Goal: Information Seeking & Learning: Learn about a topic

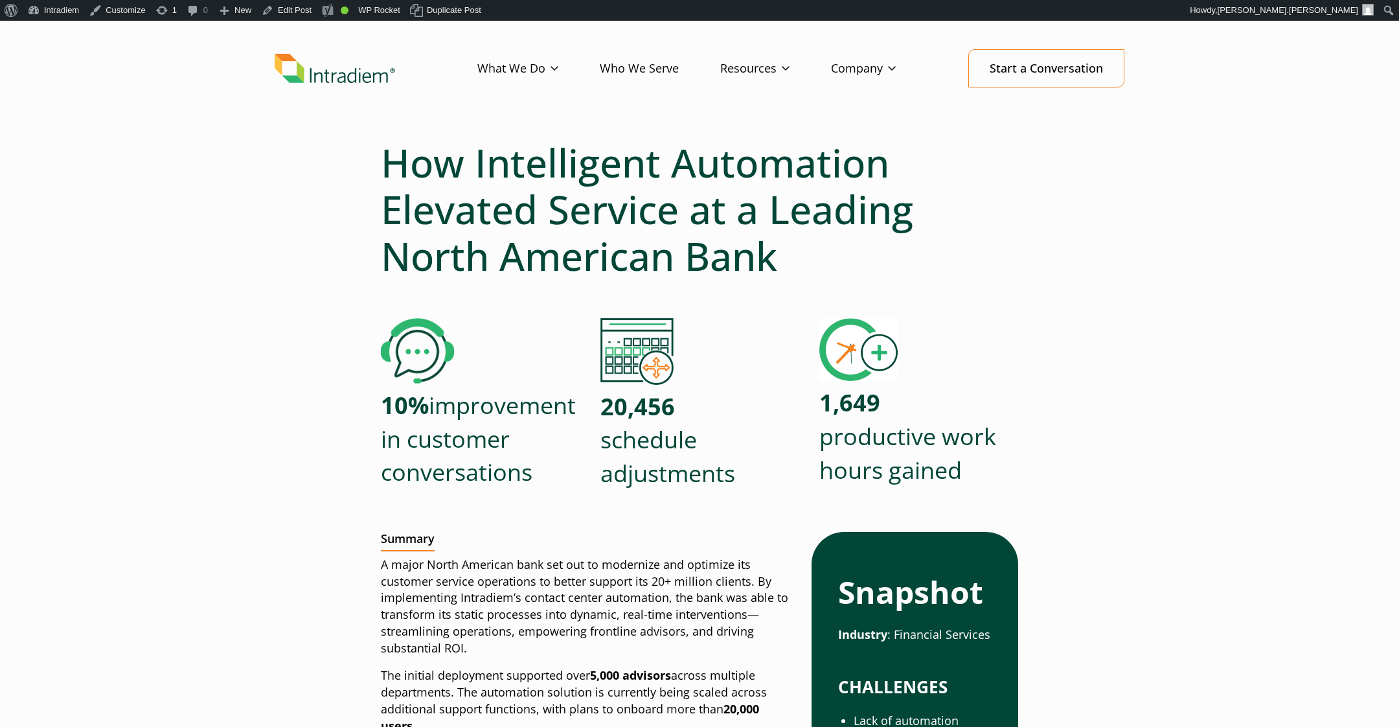
scroll to position [88, 0]
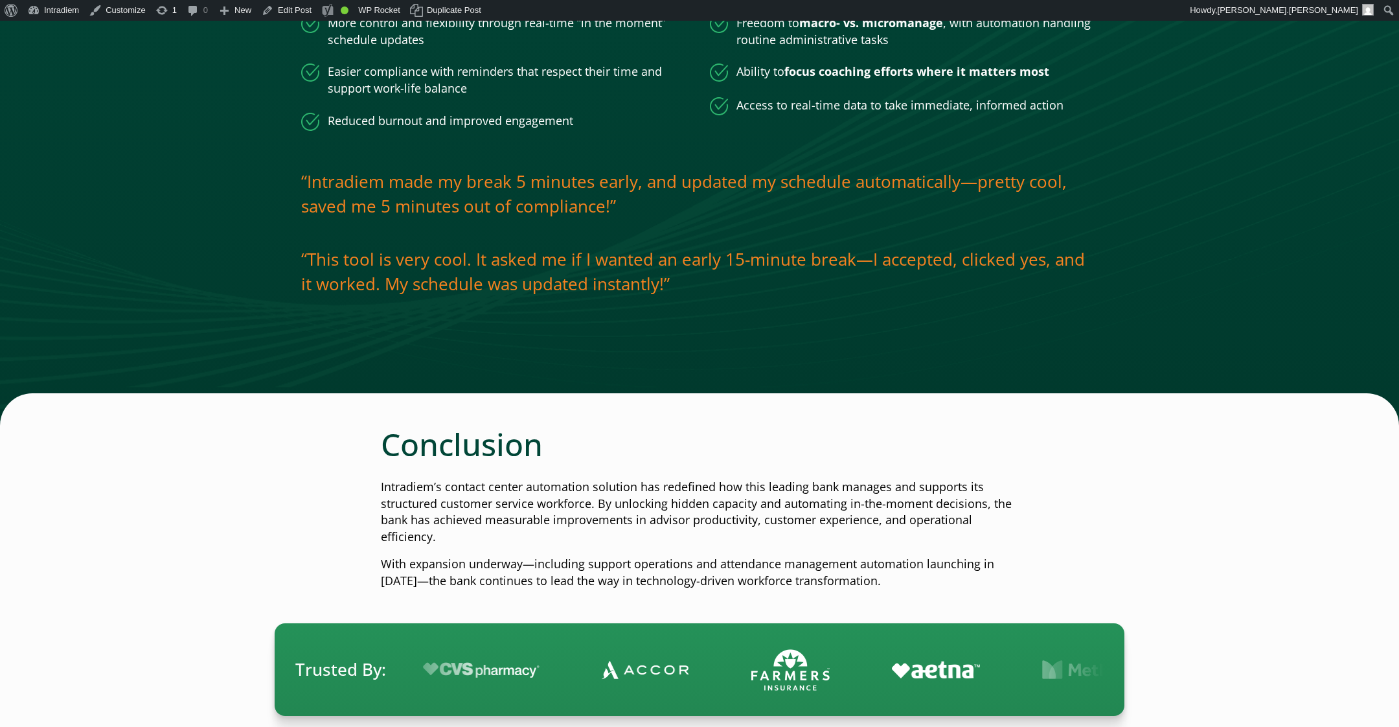
scroll to position [2381, 0]
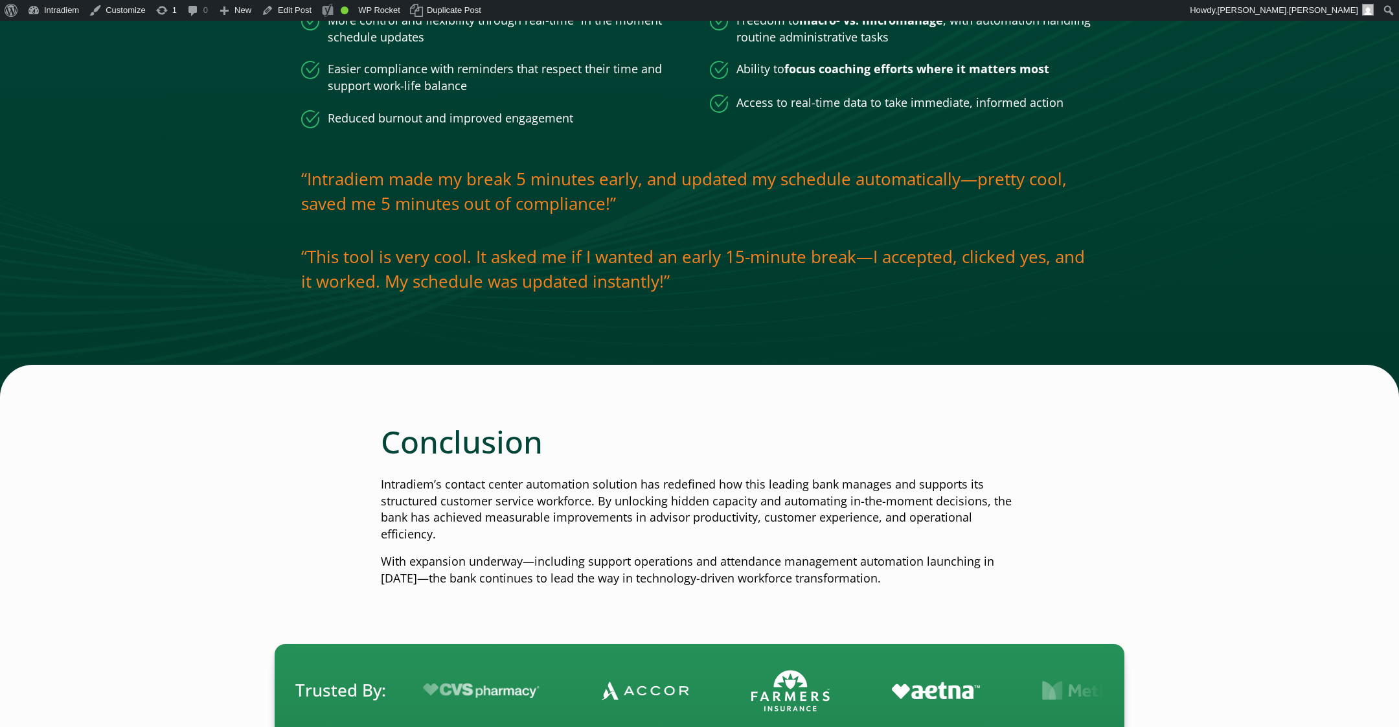
scroll to position [2413, 0]
click at [733, 216] on p "“Intradiem made my break 5 minutes early, and updated my schedule automatically…" at bounding box center [699, 191] width 797 height 49
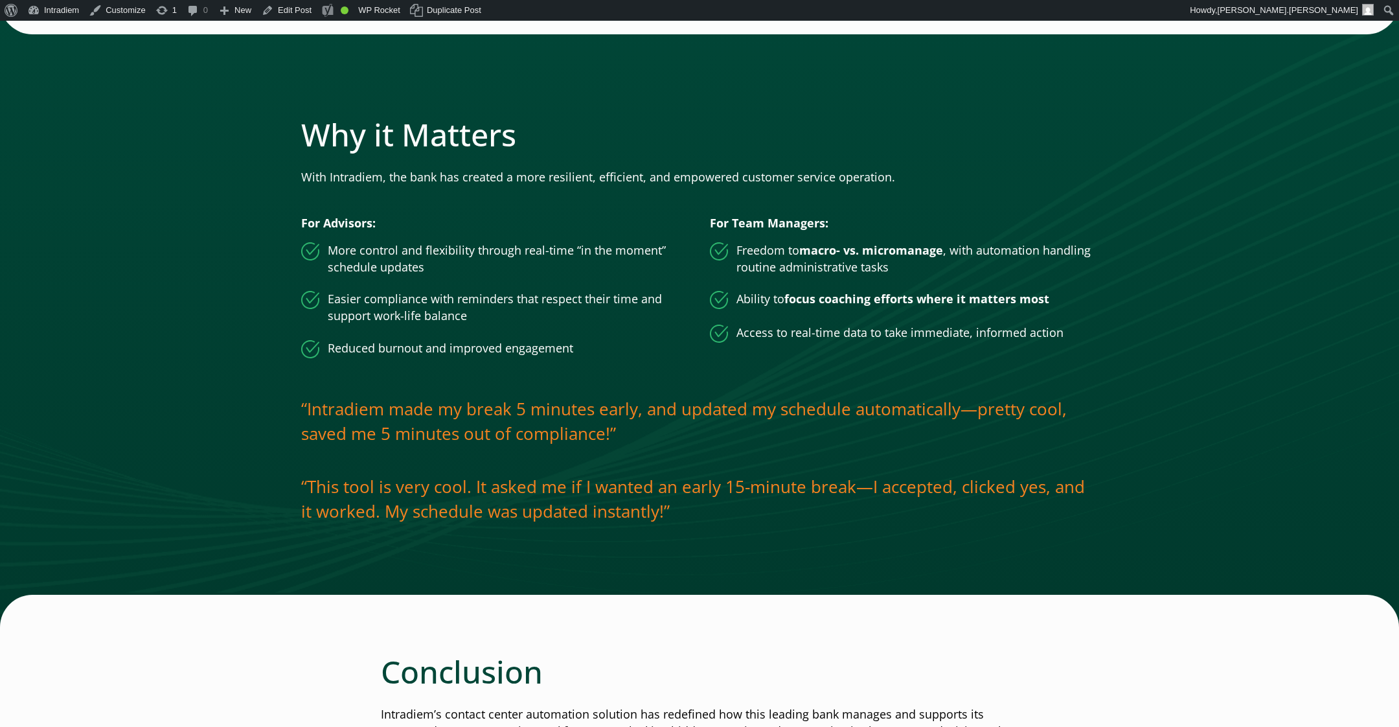
scroll to position [2221, 0]
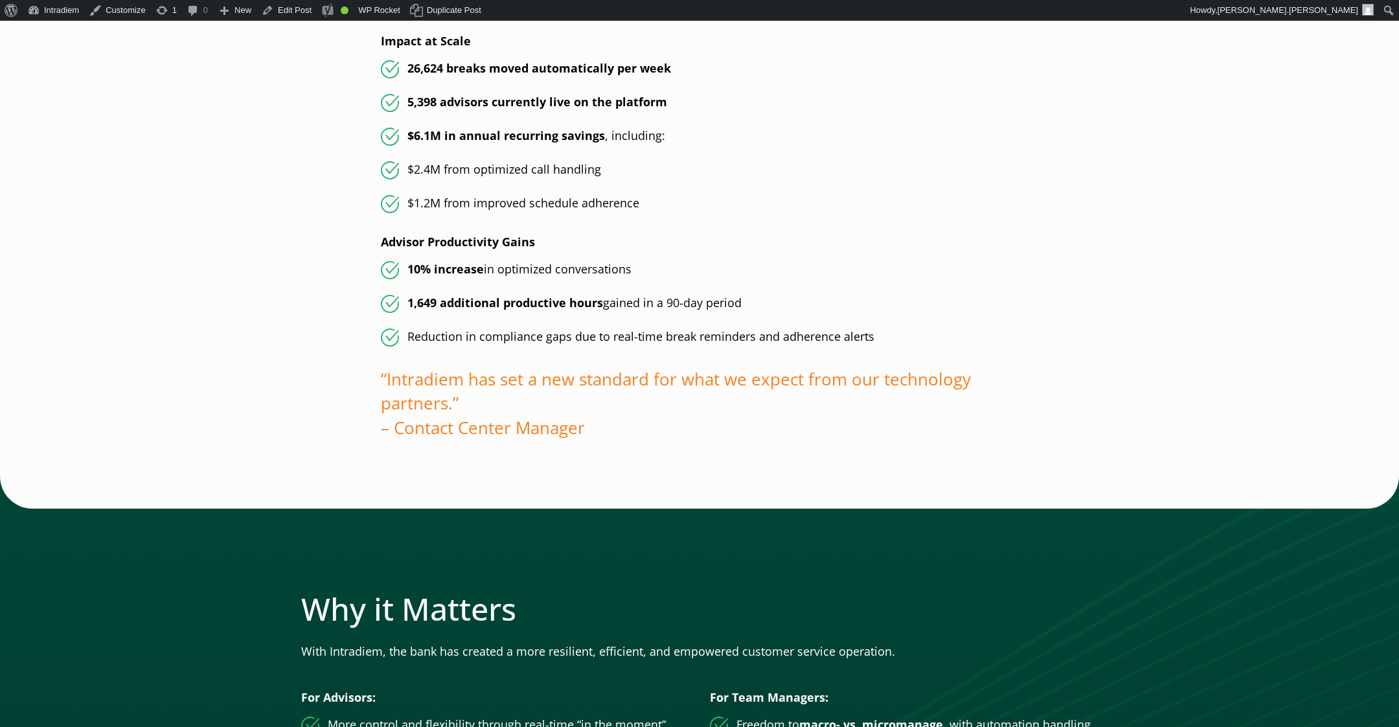
scroll to position [1710, 0]
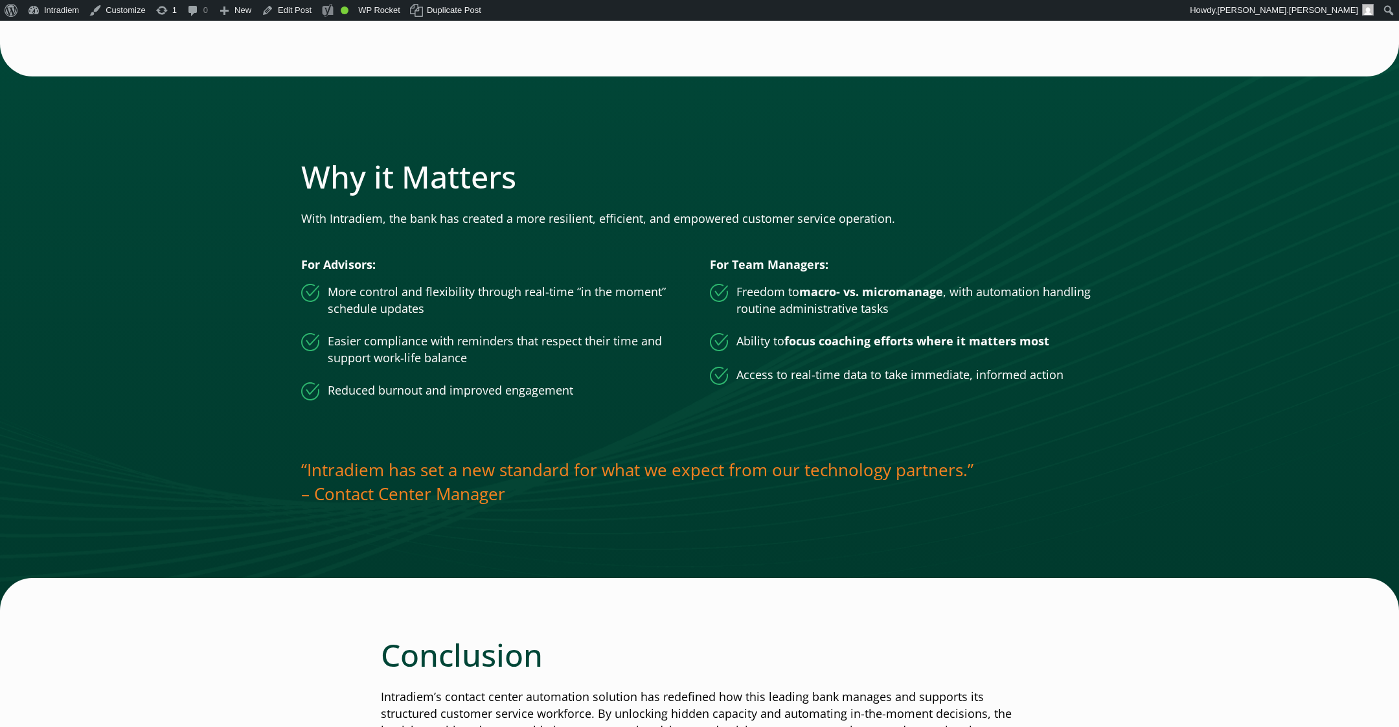
scroll to position [2114, 0]
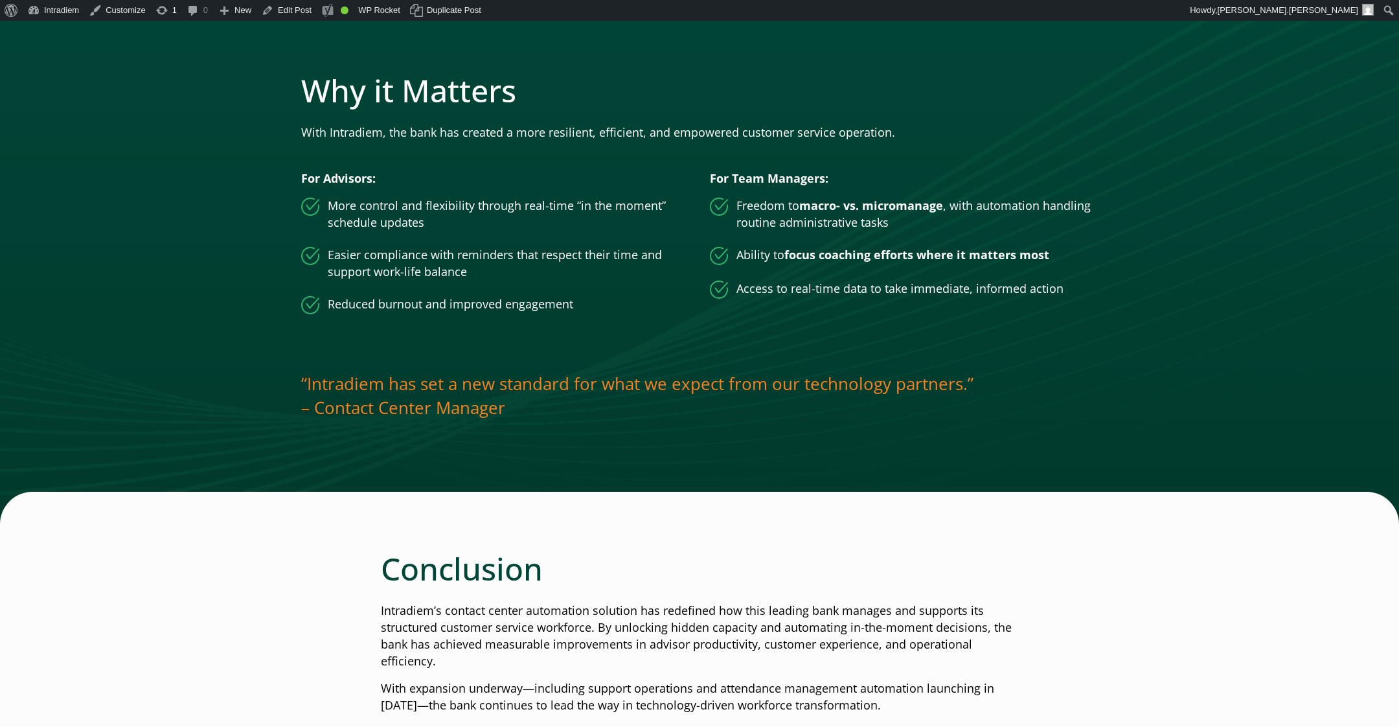
scroll to position [2158, 0]
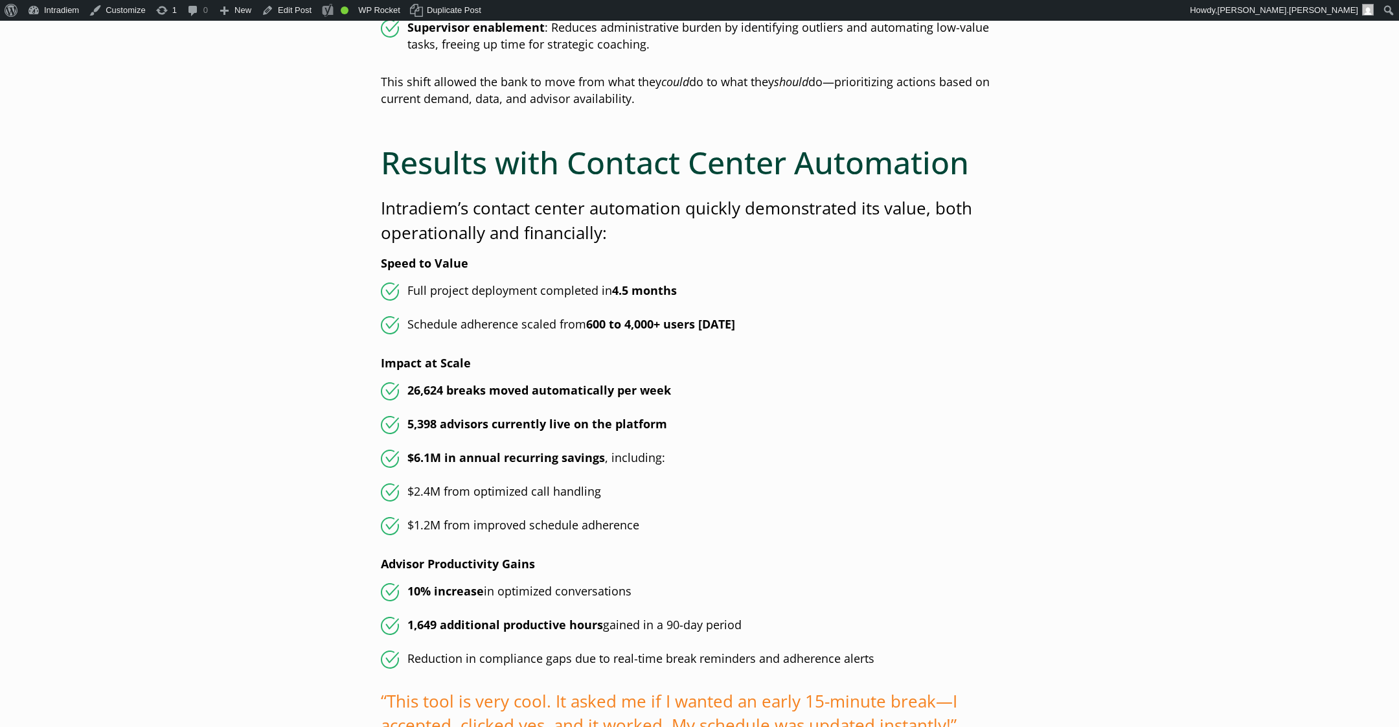
scroll to position [1389, 0]
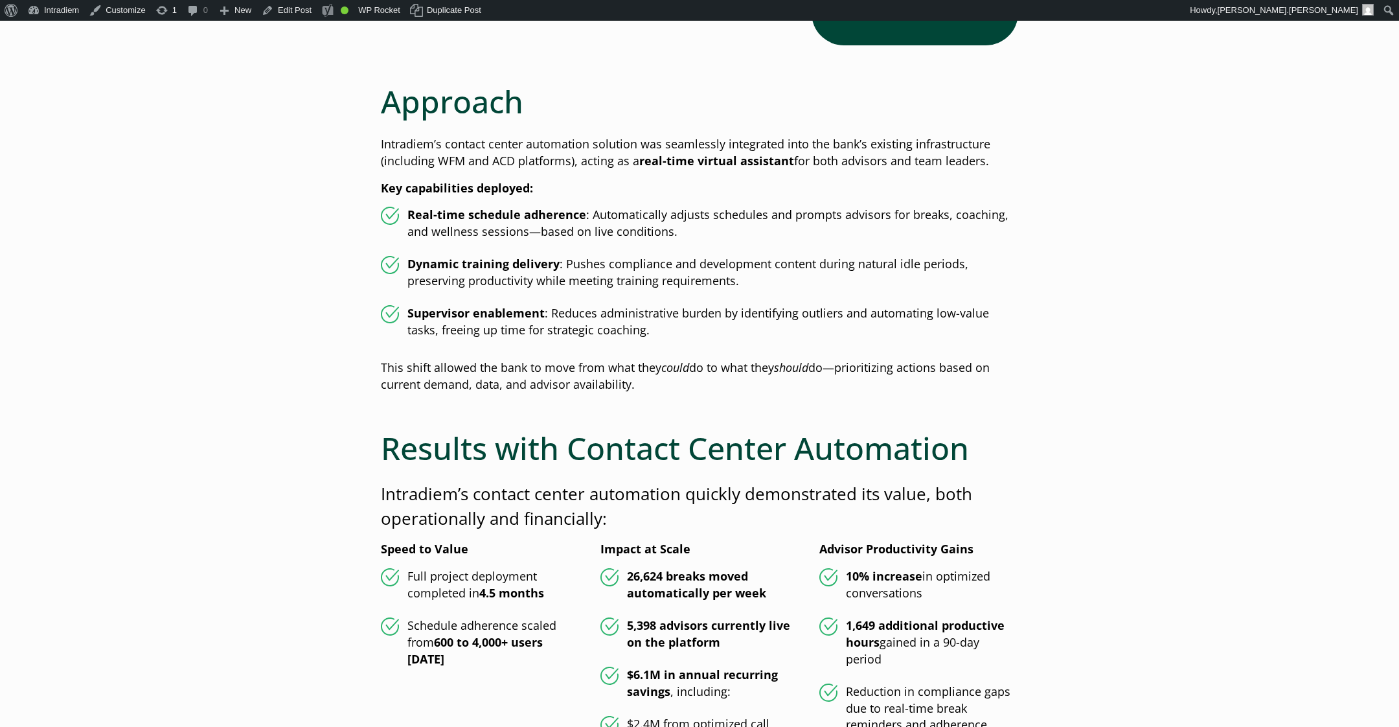
scroll to position [1108, 0]
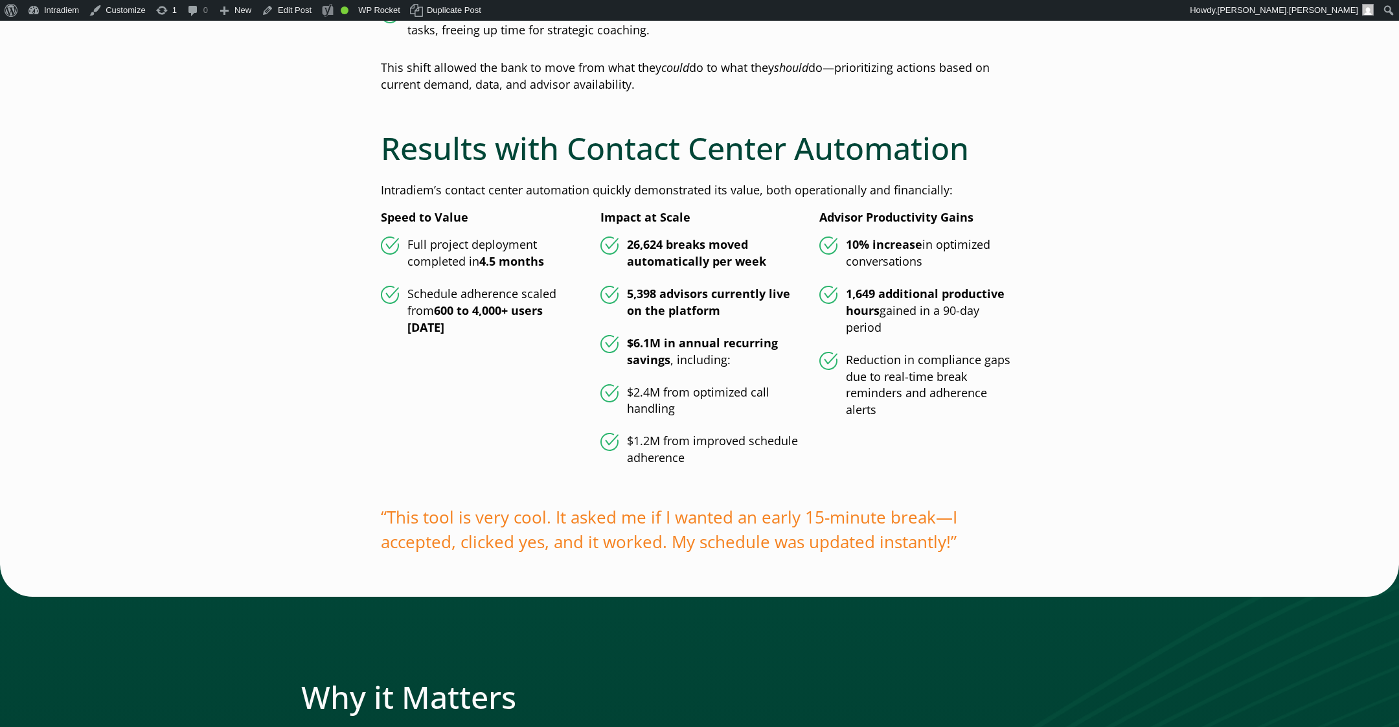
scroll to position [1415, 0]
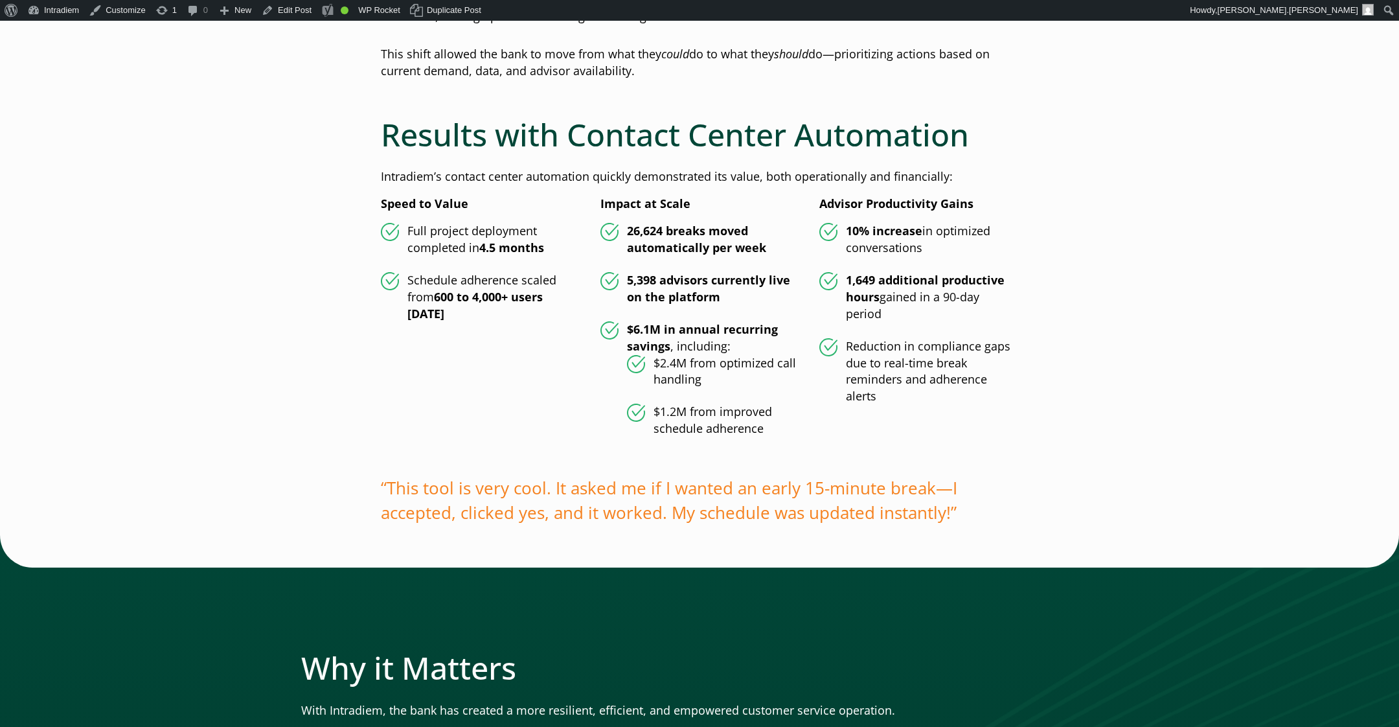
click at [1173, 352] on main "How Intelligent Automation Elevated Service at a Leading North American Bank 10…" at bounding box center [699, 588] width 1399 height 3657
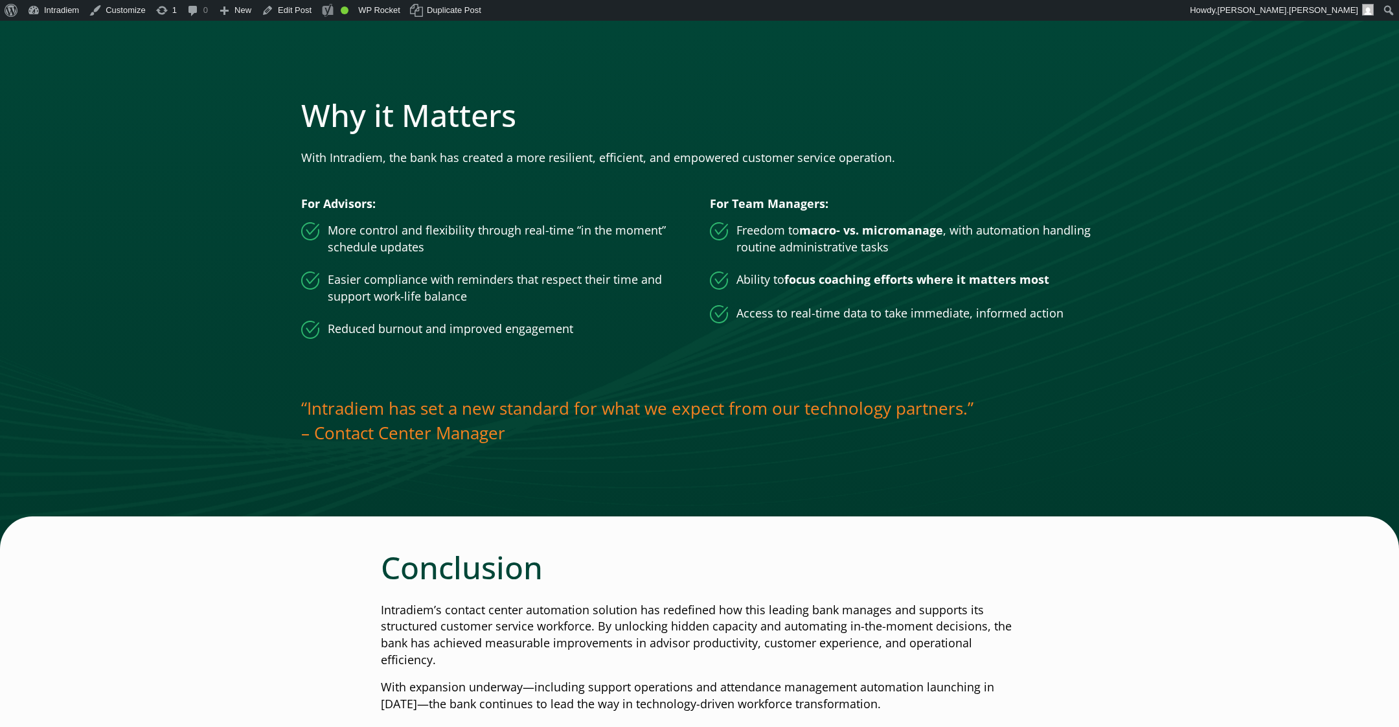
scroll to position [1967, 0]
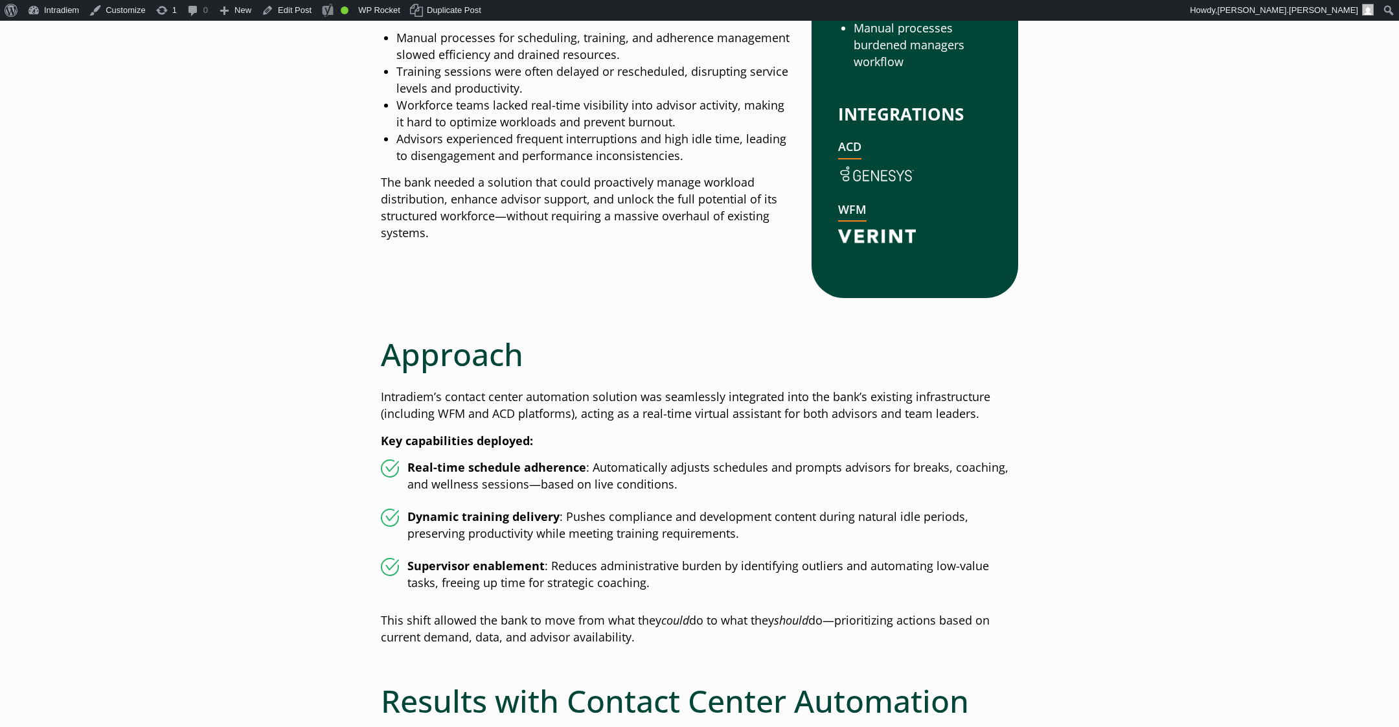
scroll to position [843, 0]
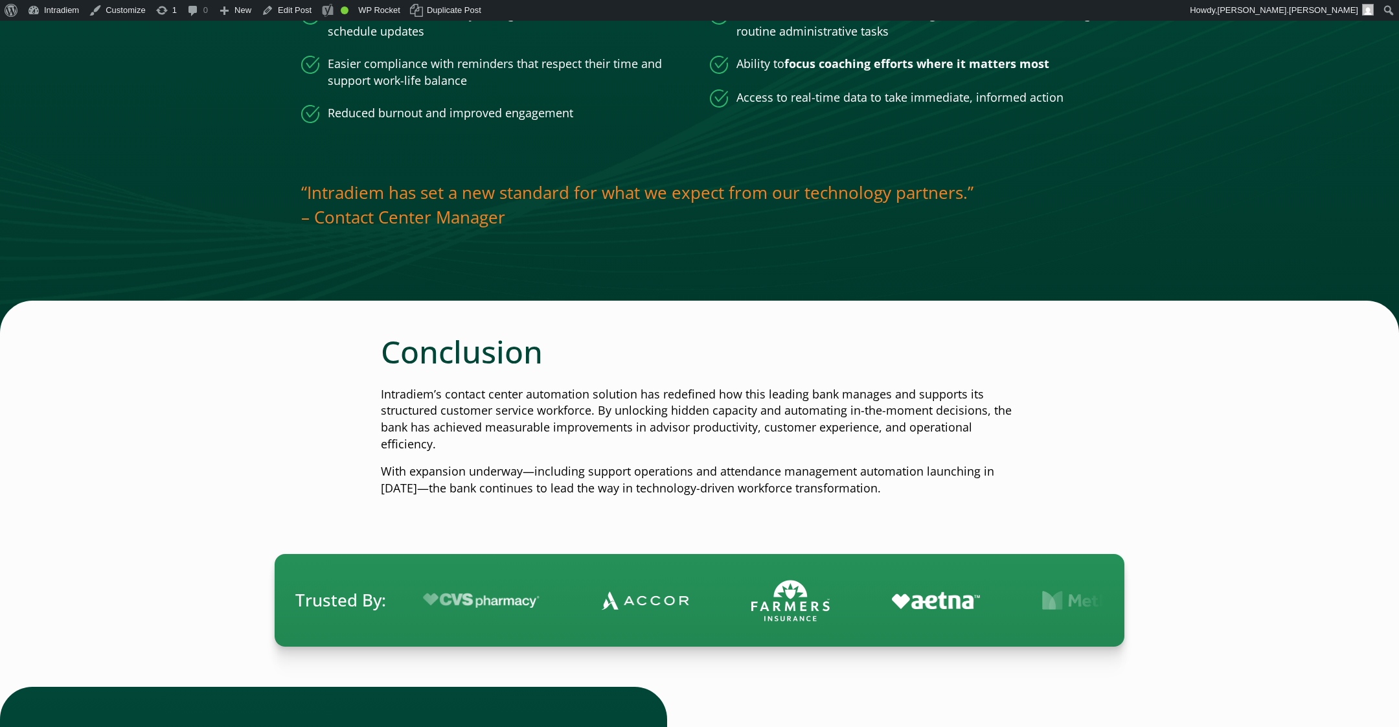
scroll to position [2163, 0]
